Goal: Information Seeking & Learning: Learn about a topic

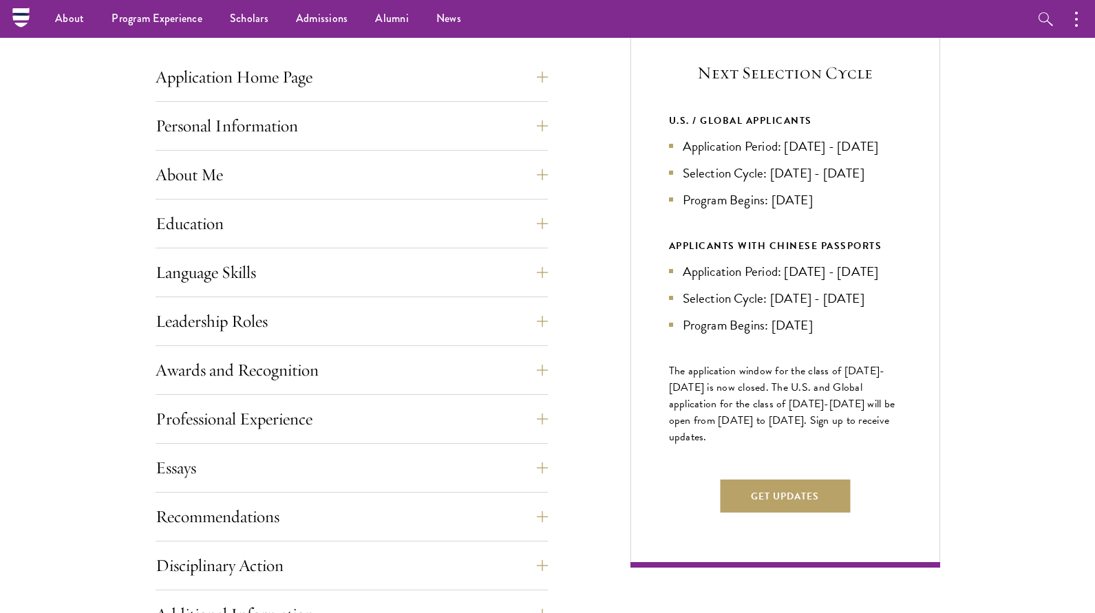
scroll to position [511, 0]
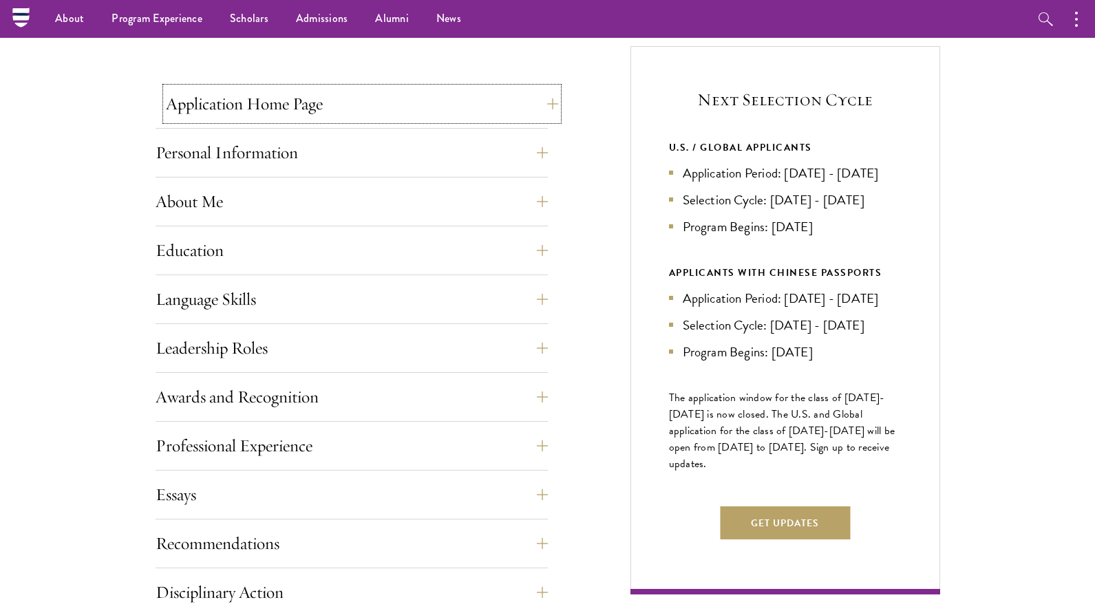
click at [386, 109] on button "Application Home Page" at bounding box center [362, 103] width 392 height 33
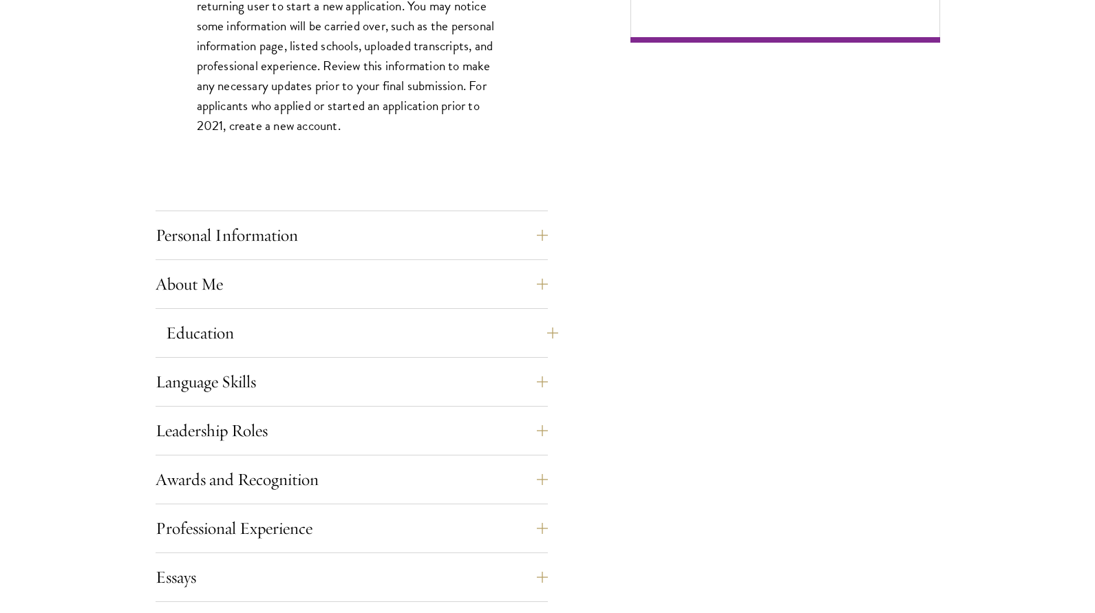
scroll to position [1072, 0]
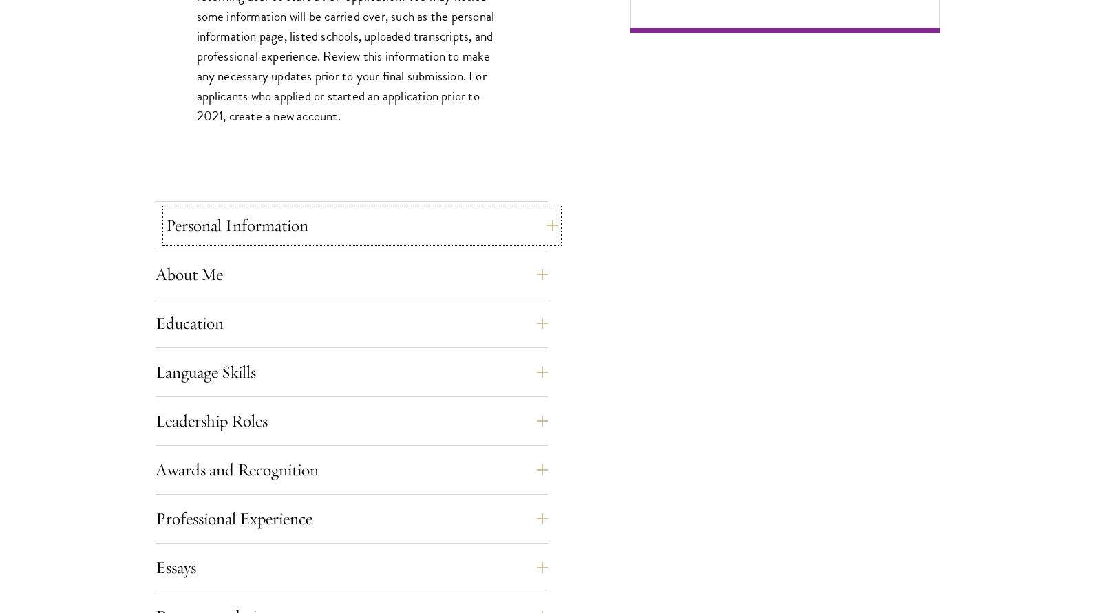
click at [540, 227] on button "Personal Information" at bounding box center [362, 225] width 392 height 33
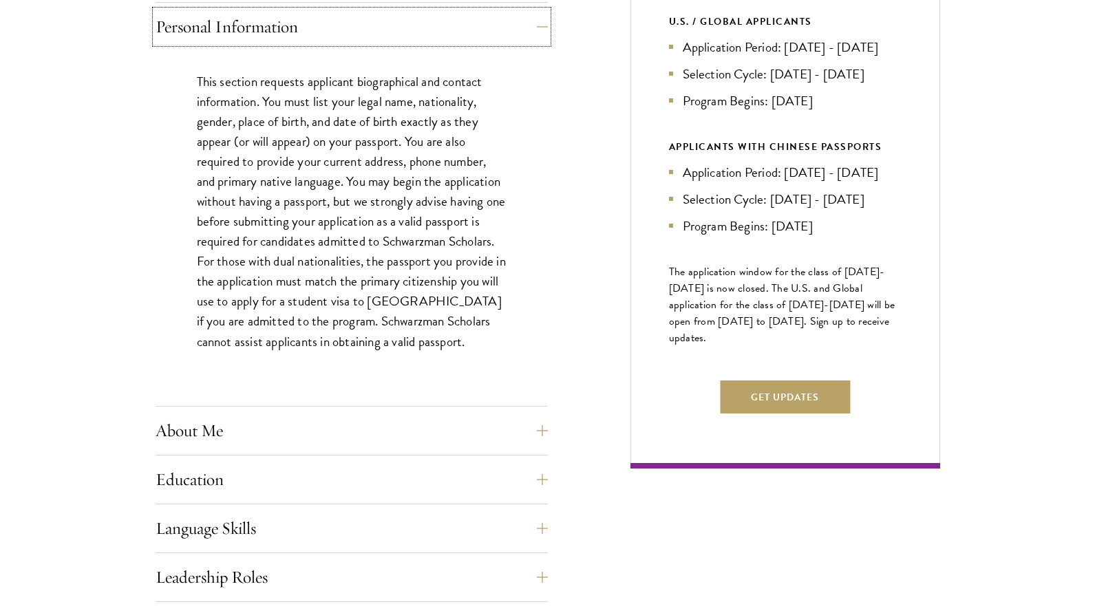
scroll to position [668, 0]
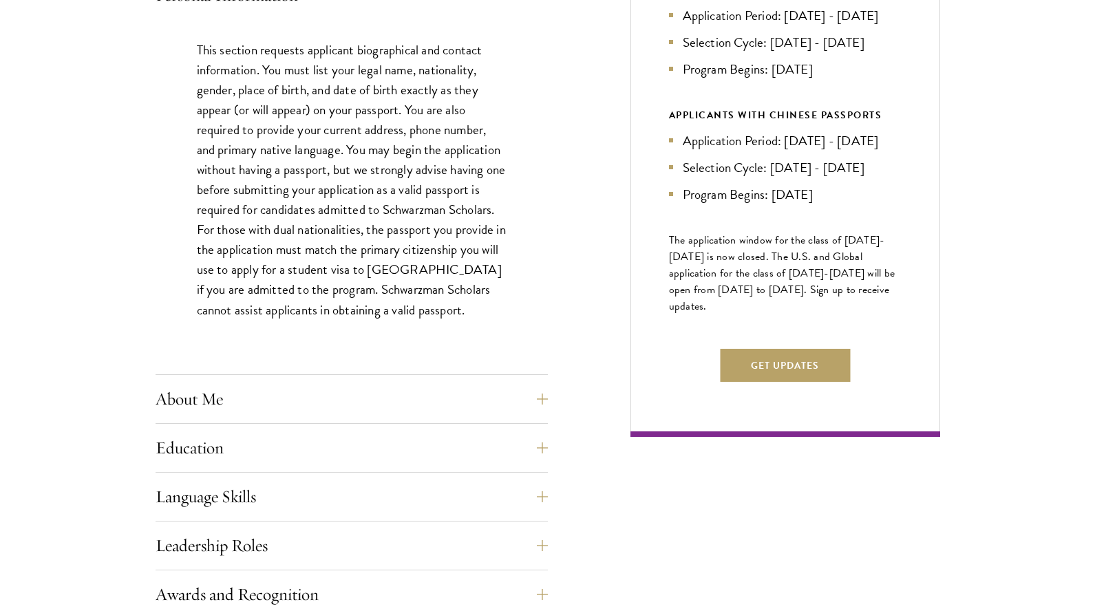
drag, startPoint x: 672, startPoint y: 280, endPoint x: 716, endPoint y: 349, distance: 82.1
click at [716, 315] on p "The application window for the class of 2026-2027 is now closed. The U.S. and G…" at bounding box center [785, 273] width 233 height 83
drag, startPoint x: 715, startPoint y: 344, endPoint x: 657, endPoint y: 282, distance: 84.7
click at [657, 282] on div "Next Selection Cycle U.S. / GLOBAL APPLICANTS Application Period: Apr 2026 - Se…" at bounding box center [785, 162] width 310 height 549
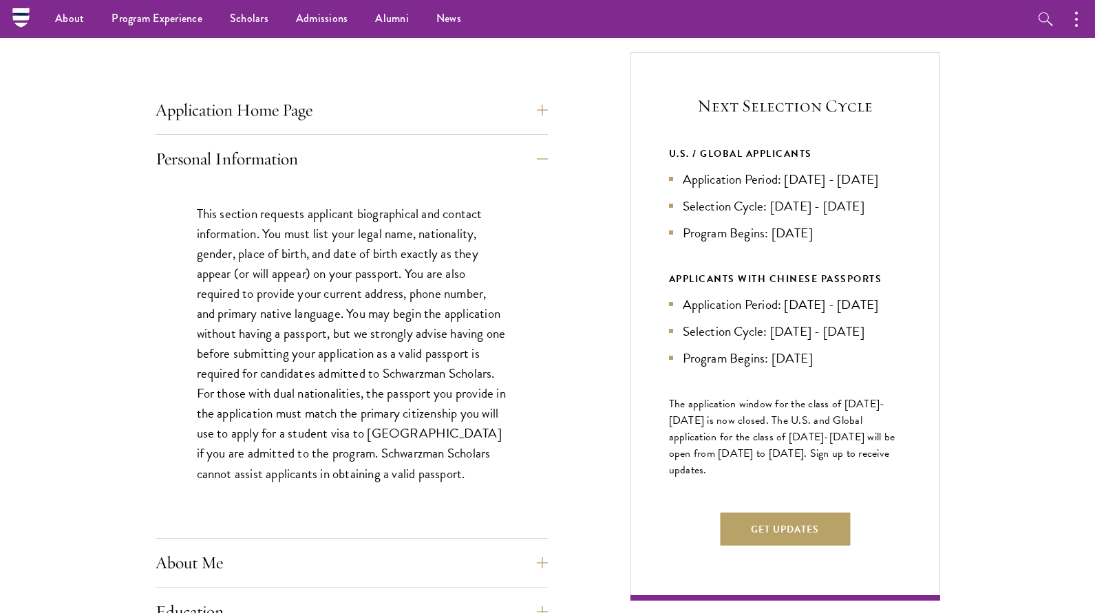
scroll to position [374, 0]
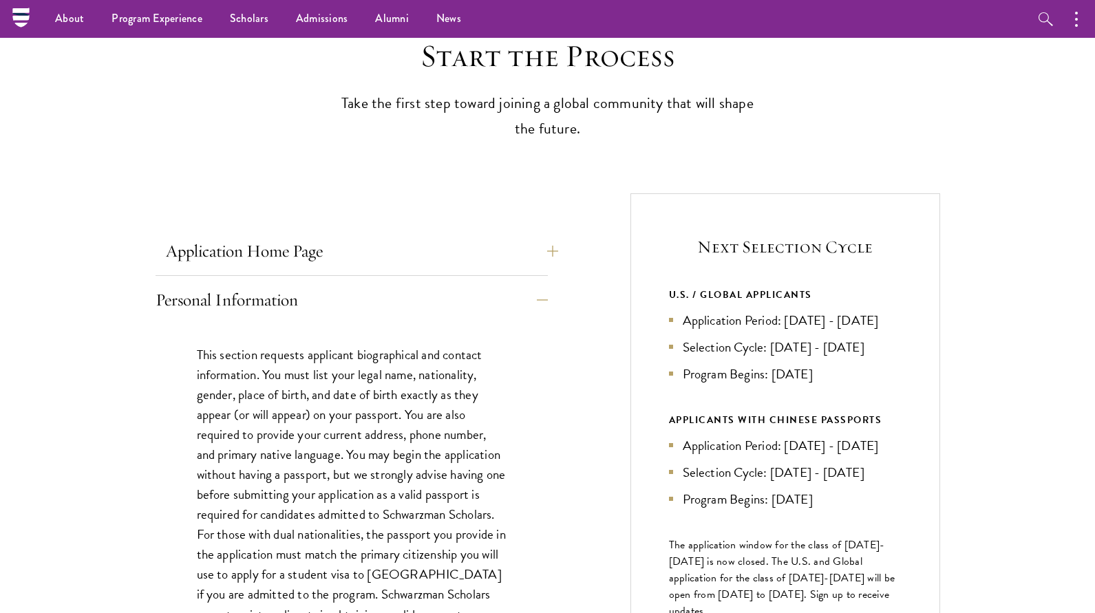
scroll to position [362, 0]
click at [457, 263] on button "Application Home Page" at bounding box center [362, 252] width 392 height 33
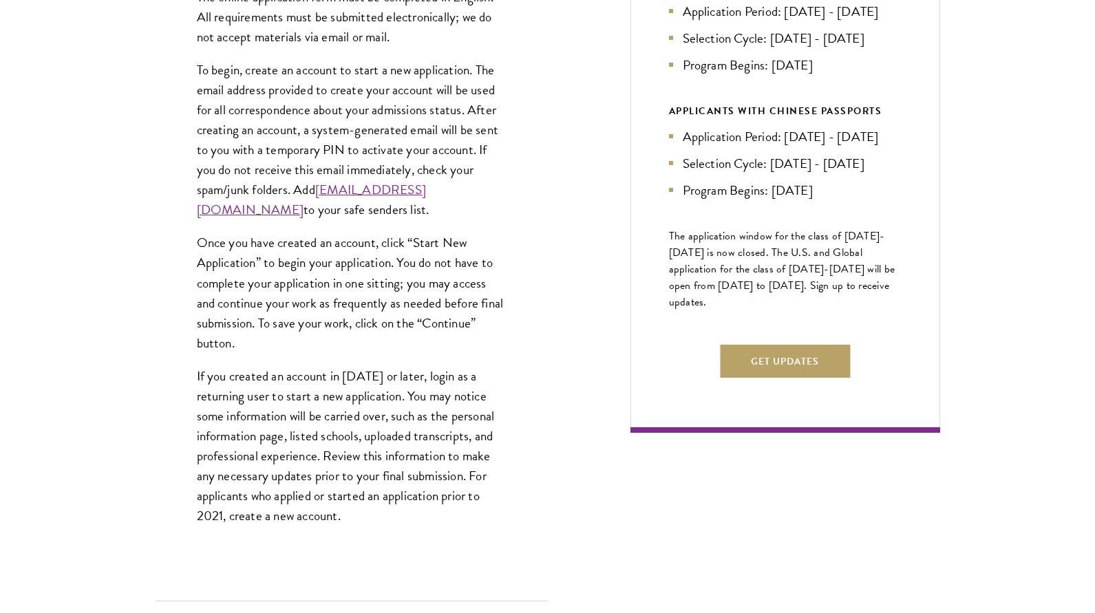
scroll to position [673, 0]
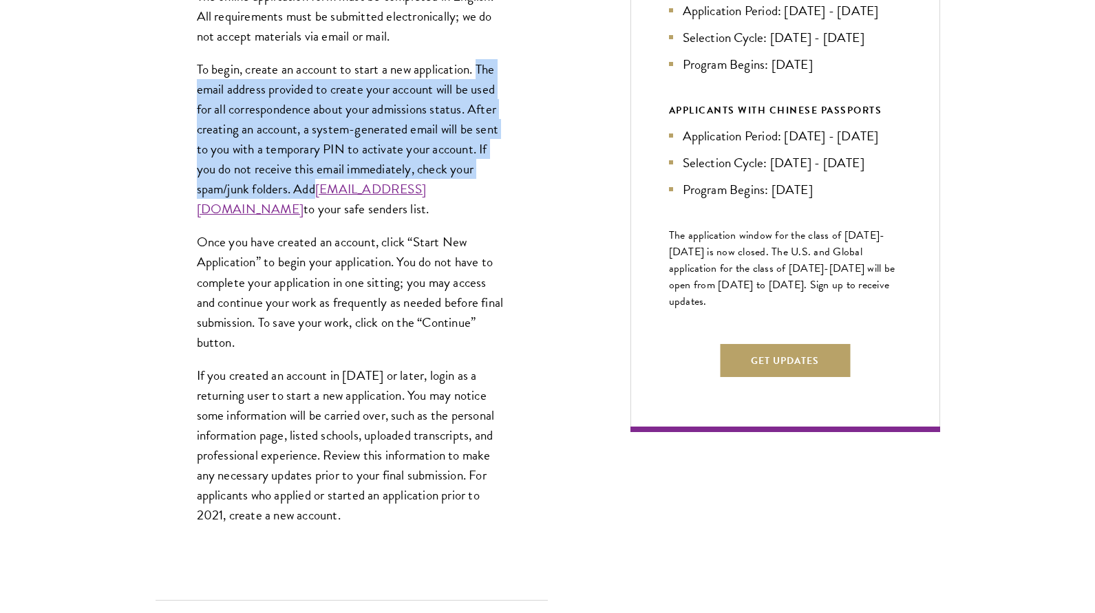
drag, startPoint x: 478, startPoint y: 65, endPoint x: 481, endPoint y: 190, distance: 125.3
click at [481, 190] on p "To begin, create an account to start a new application. The email address provi…" at bounding box center [352, 139] width 310 height 160
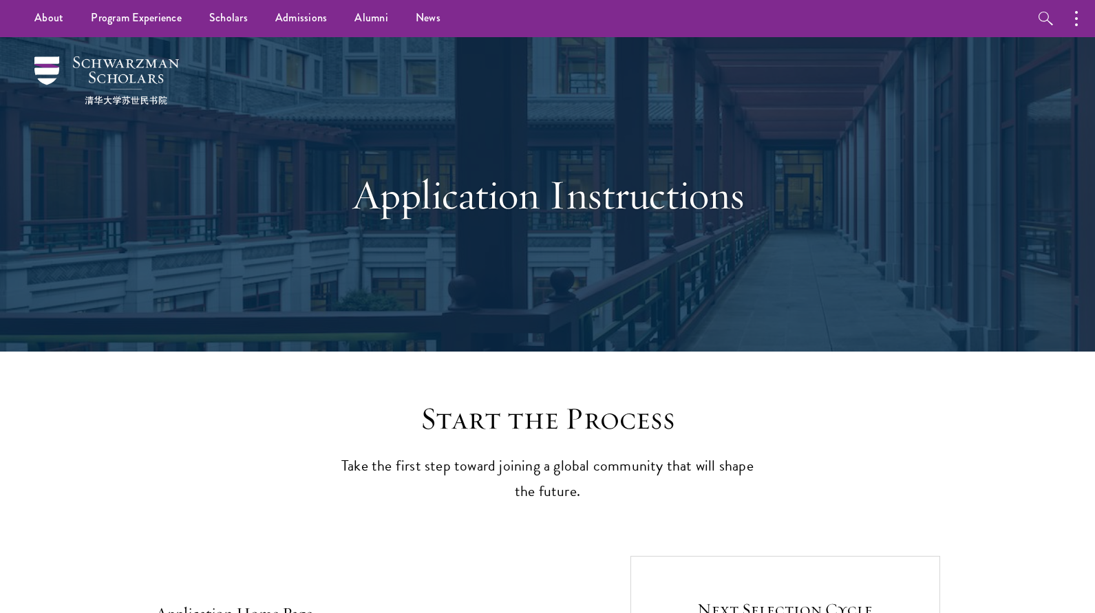
scroll to position [0, 0]
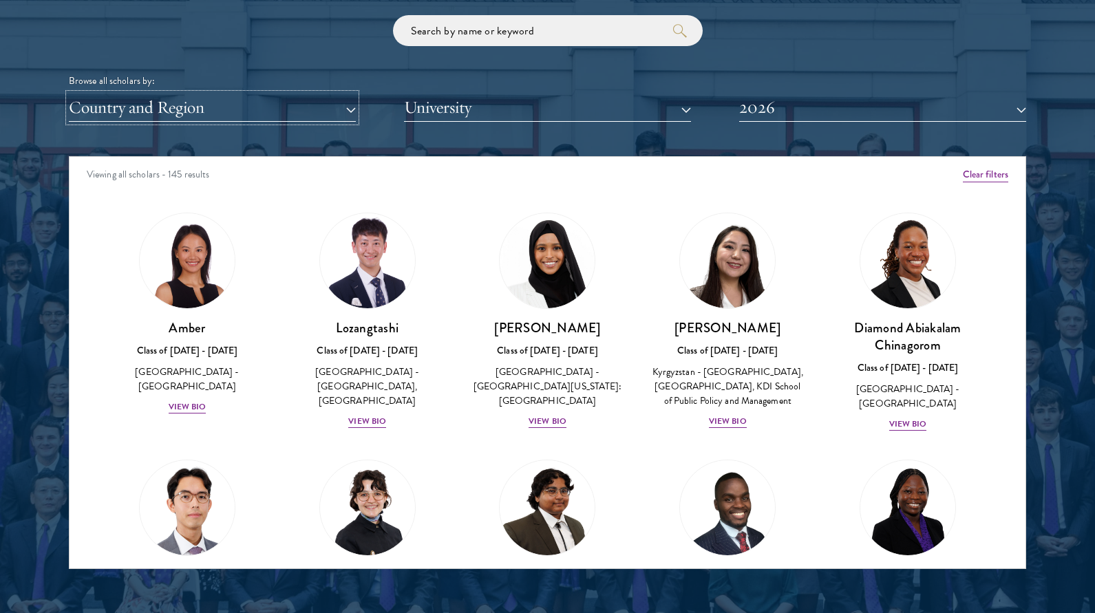
click at [278, 114] on button "Country and Region" at bounding box center [212, 108] width 287 height 28
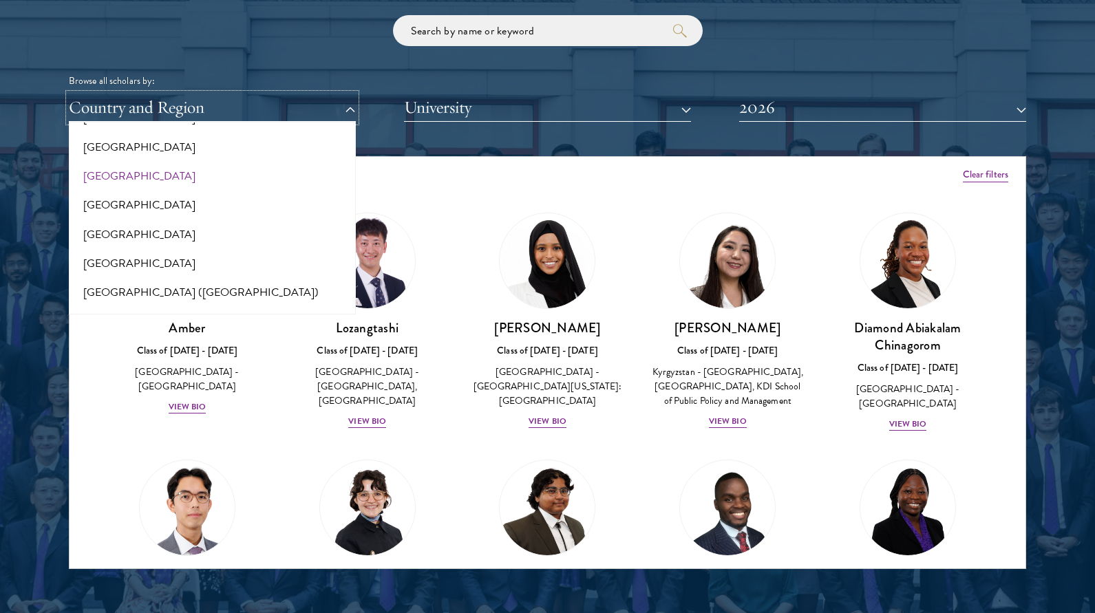
scroll to position [1604, 0]
click at [103, 147] on button "[GEOGRAPHIC_DATA]" at bounding box center [212, 148] width 279 height 29
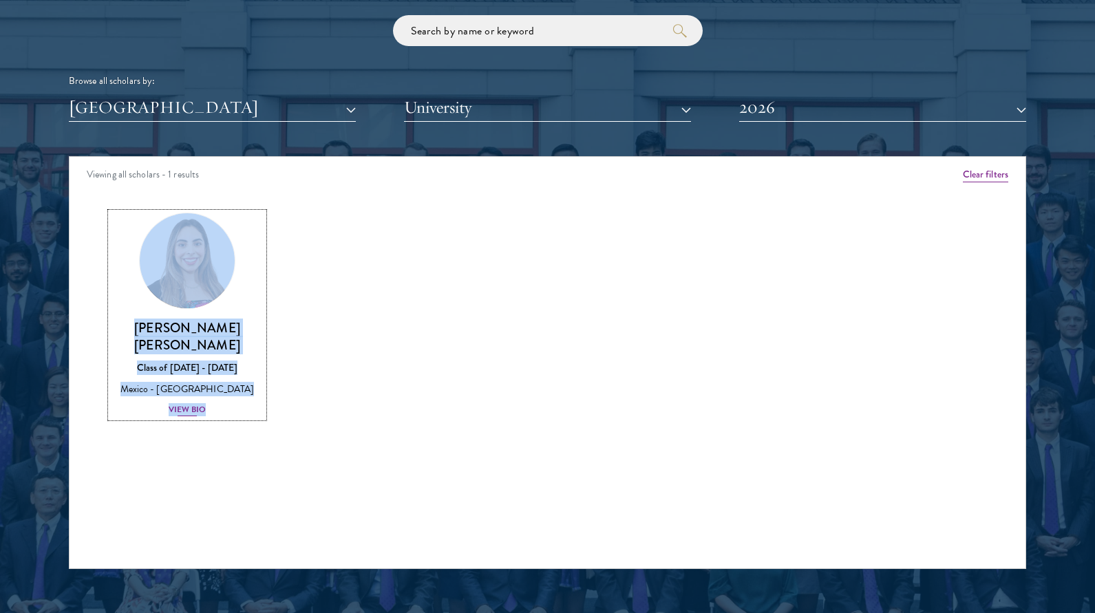
click at [180, 407] on div "View Bio" at bounding box center [188, 409] width 38 height 13
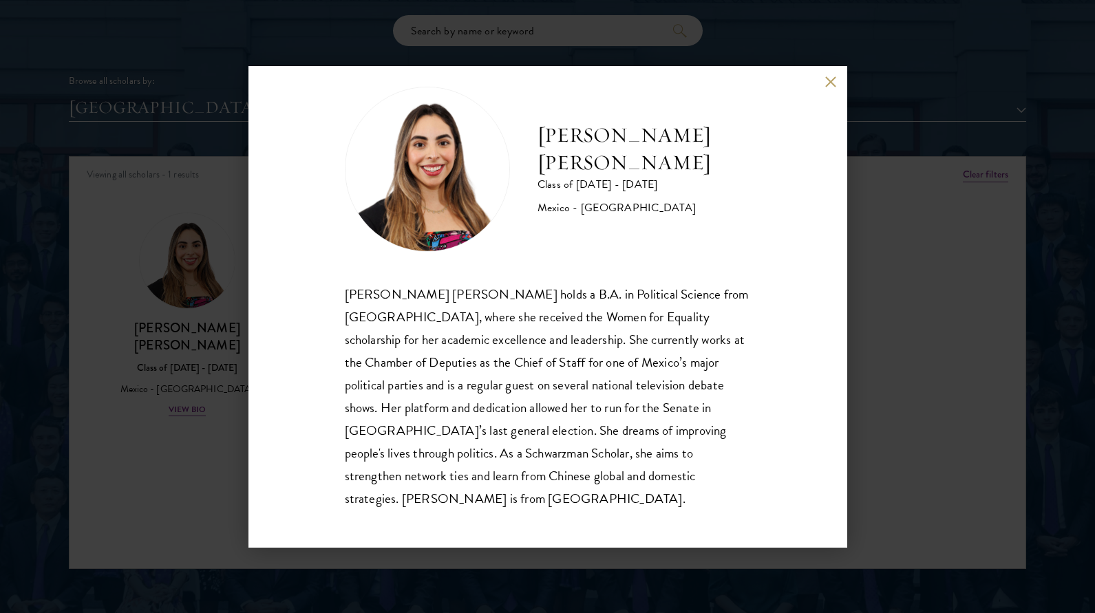
scroll to position [24, 0]
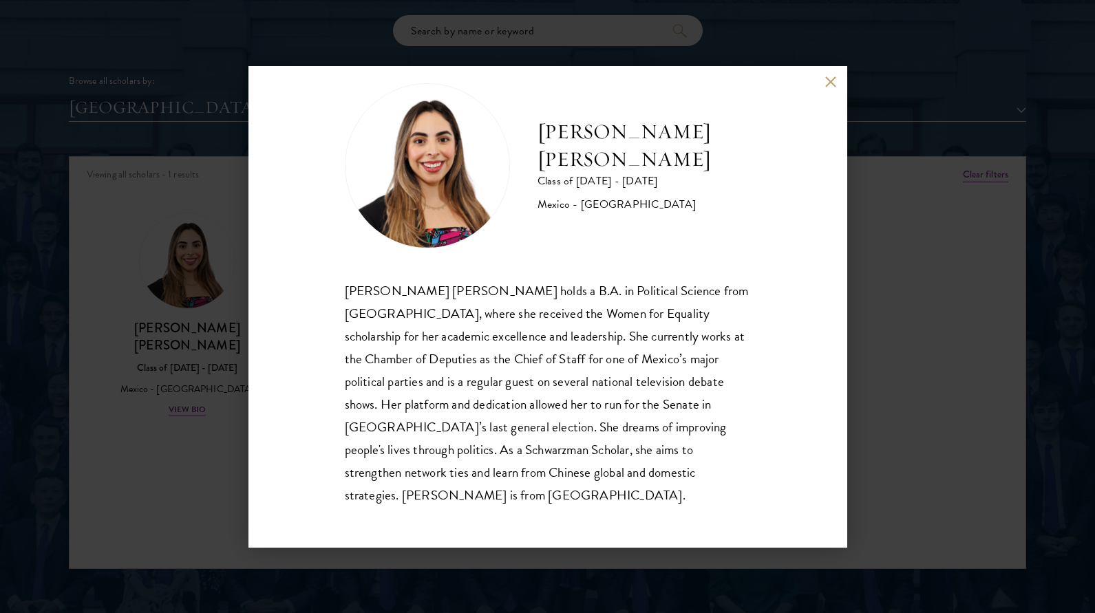
click at [831, 83] on button at bounding box center [831, 82] width 12 height 12
